Goal: Transaction & Acquisition: Purchase product/service

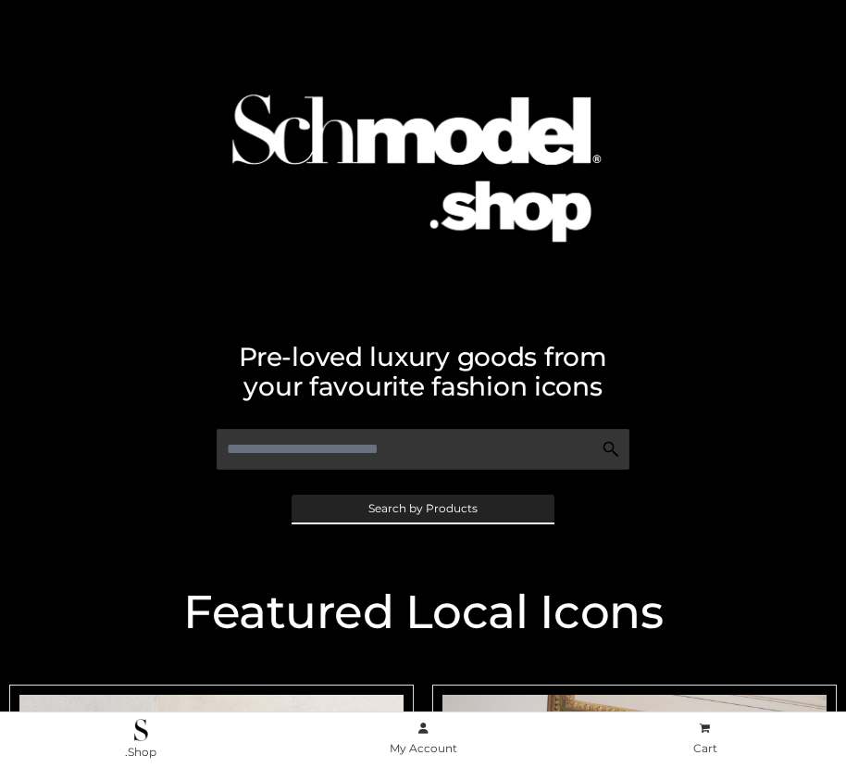
click at [422, 507] on span "Search by Products" at bounding box center [423, 508] width 109 height 11
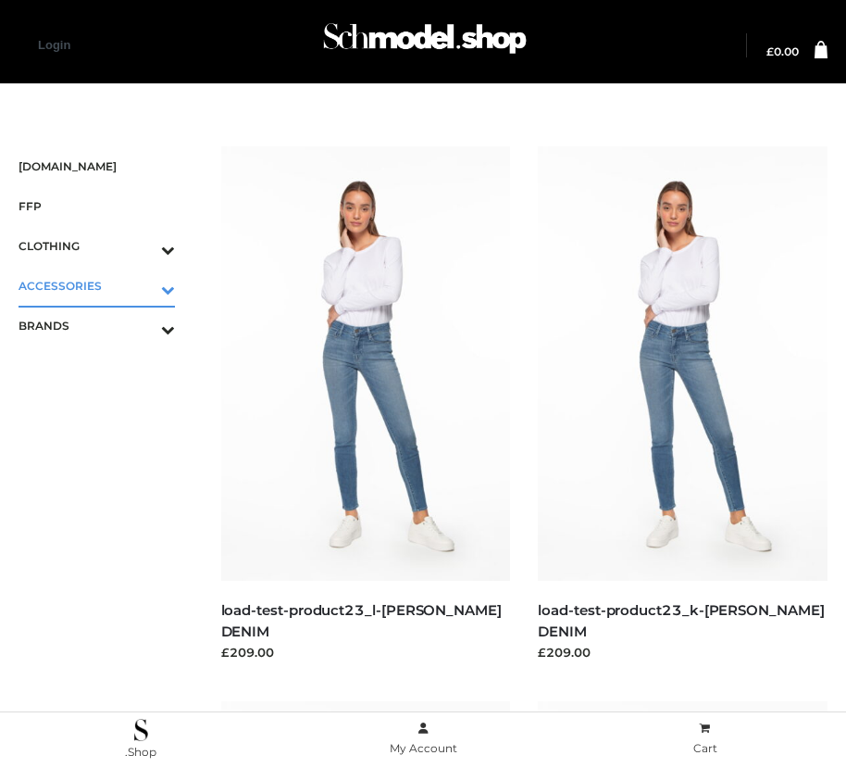
click at [142, 285] on icon "Toggle Submenu" at bounding box center [71, 289] width 207 height 21
click at [106, 325] on span "BAGS" at bounding box center [106, 325] width 138 height 21
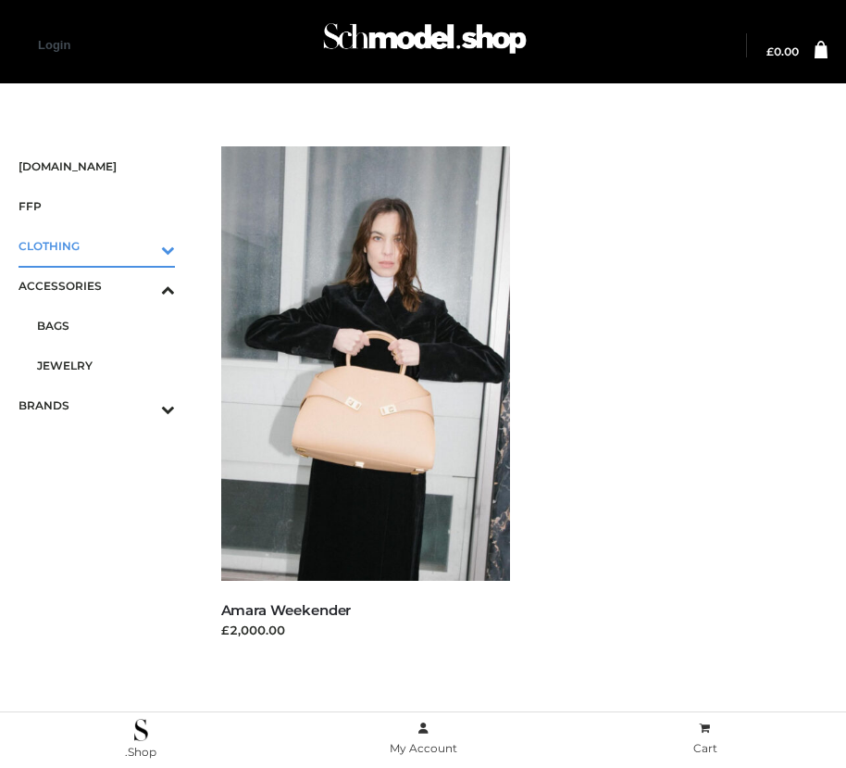
click at [142, 245] on icon "Toggle Submenu" at bounding box center [71, 249] width 207 height 21
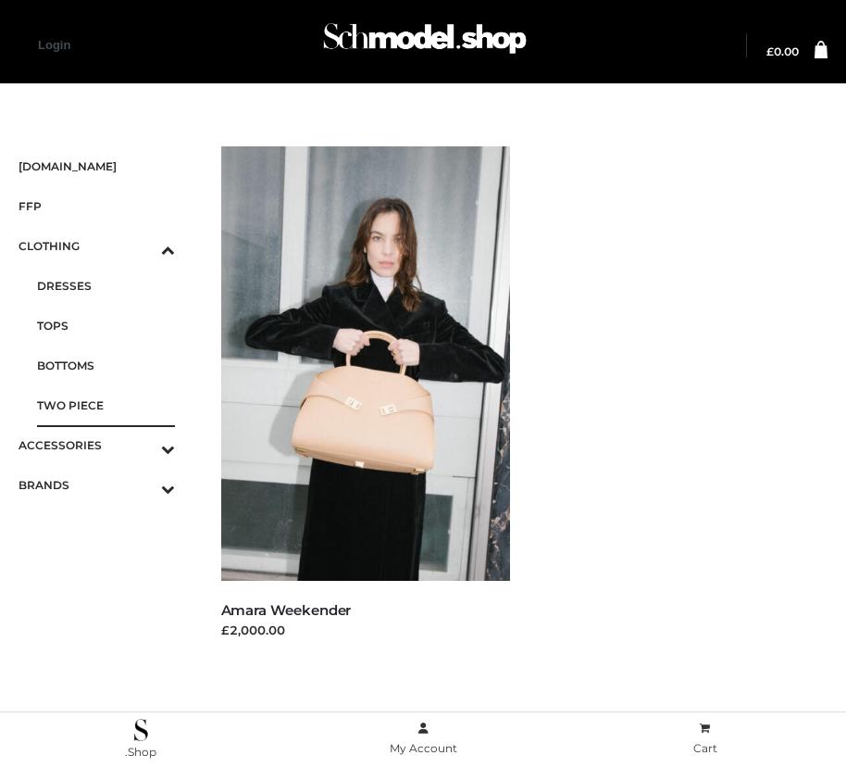
click at [106, 405] on span "TWO PIECE" at bounding box center [106, 404] width 138 height 21
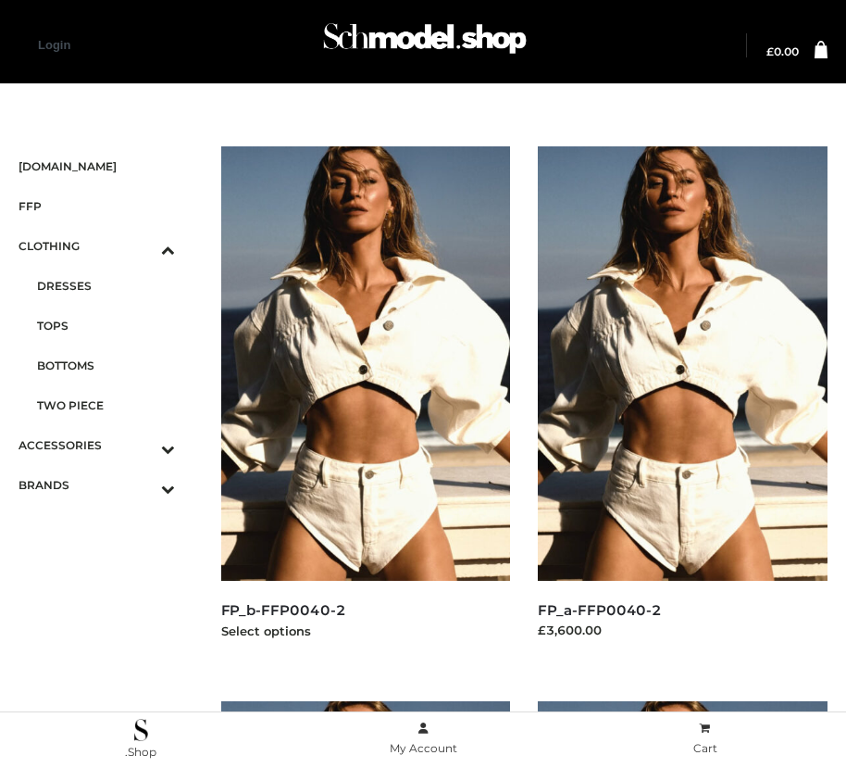
click at [365, 405] on img at bounding box center [366, 363] width 290 height 434
